Goal: Navigation & Orientation: Find specific page/section

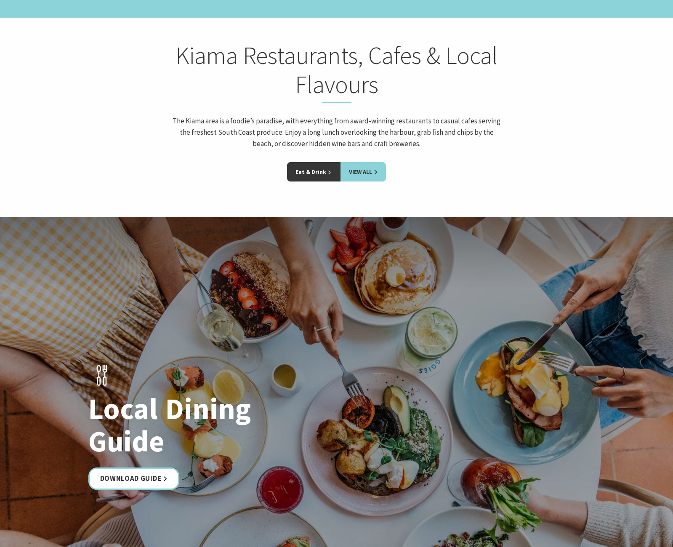
scroll to position [1380, 0]
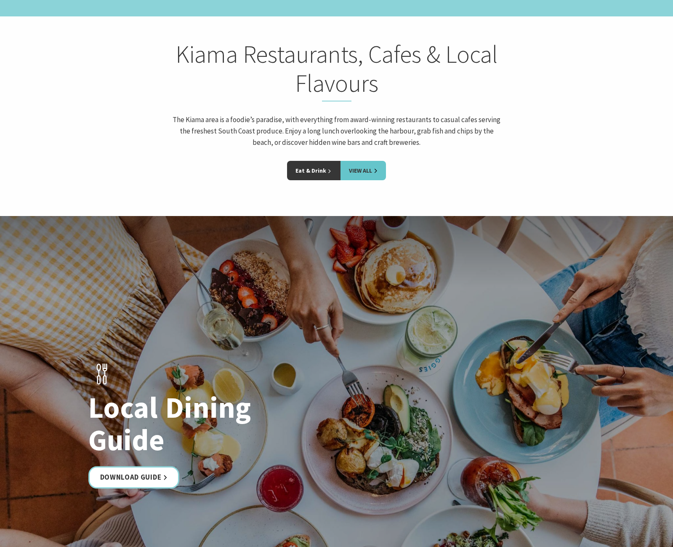
click at [355, 161] on link "View All" at bounding box center [362, 170] width 45 height 19
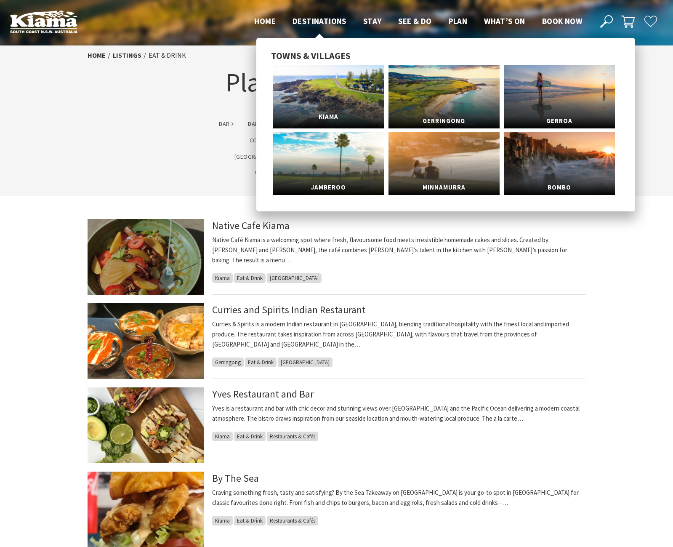
click at [308, 90] on link "Kiama" at bounding box center [328, 96] width 111 height 63
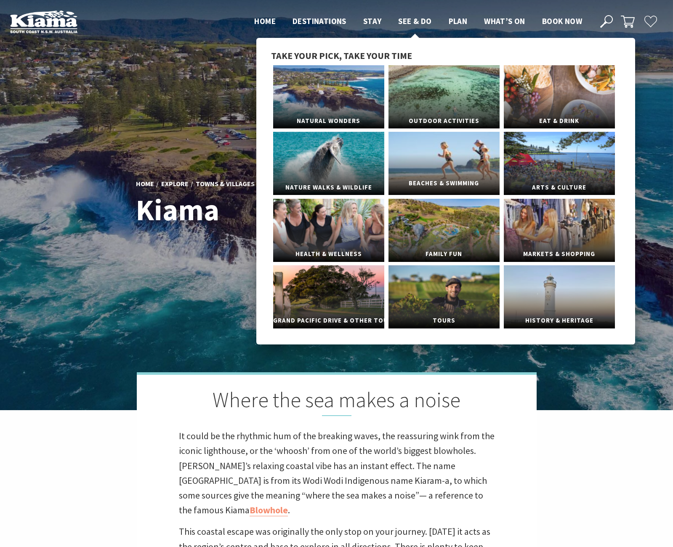
click at [432, 151] on link "Beaches & Swimming" at bounding box center [443, 163] width 111 height 63
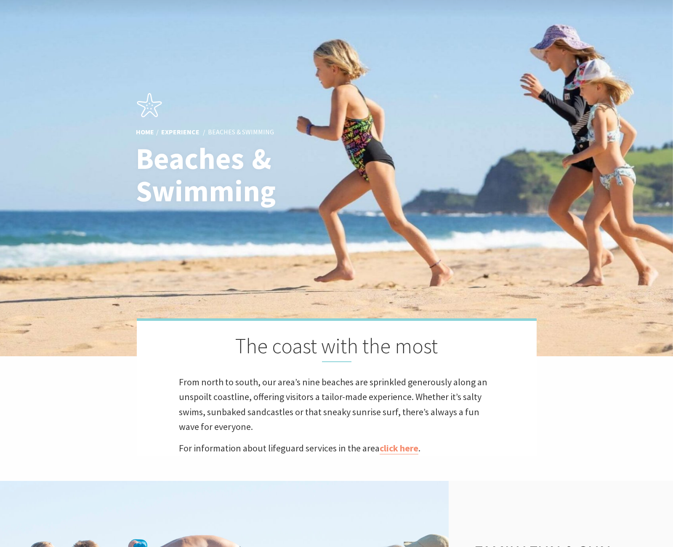
scroll to position [55, 0]
